Goal: Browse casually

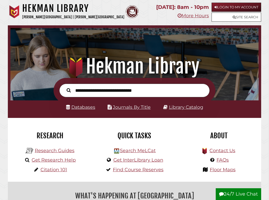
scroll to position [3, 3]
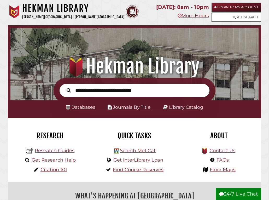
scroll to position [82, 246]
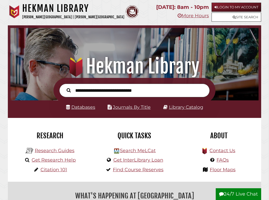
scroll to position [82, 246]
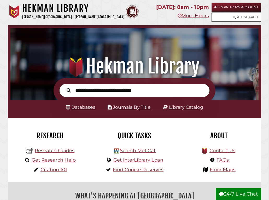
scroll to position [82, 246]
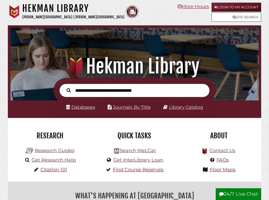
scroll to position [82, 246]
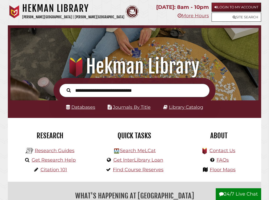
scroll to position [82, 246]
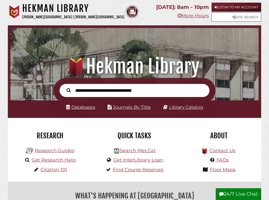
scroll to position [82, 246]
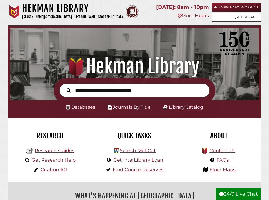
scroll to position [82, 246]
drag, startPoint x: 238, startPoint y: 70, endPoint x: 232, endPoint y: 62, distance: 10.2
click at [232, 62] on h1 ".heklogo-cls-1 { fill: url(#linear-gradient); } .heklogo-cls-1, .heklogo-cls-2,…" at bounding box center [134, 66] width 240 height 23
click at [249, 50] on div ".heklogo-cls-1 { fill: url(#linear-gradient); } .heklogo-cls-1, .heklogo-cls-2,…" at bounding box center [134, 51] width 253 height 52
